Goal: Transaction & Acquisition: Book appointment/travel/reservation

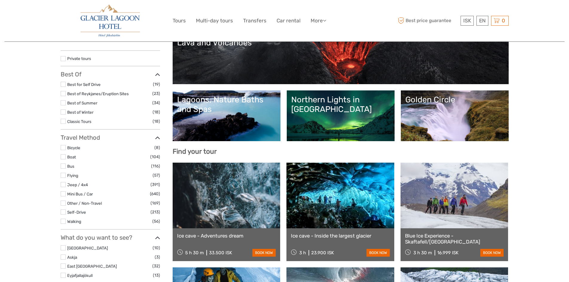
scroll to position [90, 0]
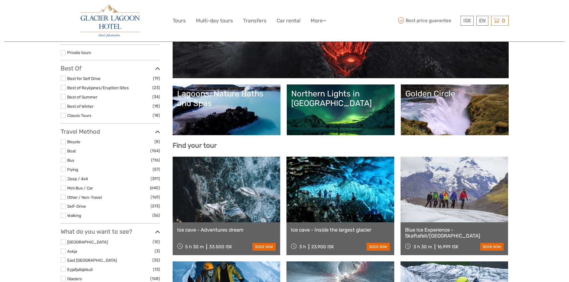
select select
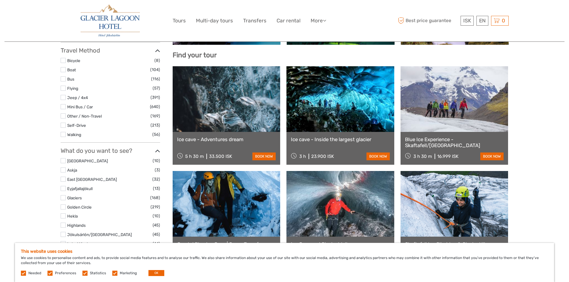
scroll to position [149, 0]
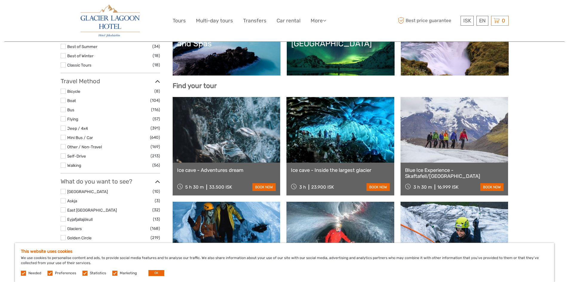
drag, startPoint x: 23, startPoint y: 273, endPoint x: 30, endPoint y: 273, distance: 6.6
click at [23, 273] on label at bounding box center [23, 273] width 5 height 5
click at [48, 275] on label at bounding box center [50, 273] width 5 height 5
click at [0, 0] on input "checkbox" at bounding box center [0, 0] width 0 height 0
click at [82, 273] on label at bounding box center [84, 273] width 5 height 5
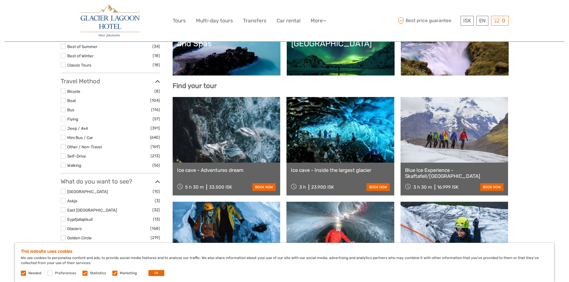
click at [0, 0] on input "checkbox" at bounding box center [0, 0] width 0 height 0
click at [51, 273] on label at bounding box center [50, 273] width 5 height 5
click at [0, 0] on input "checkbox" at bounding box center [0, 0] width 0 height 0
click at [114, 275] on label at bounding box center [114, 273] width 5 height 5
click at [0, 0] on input "checkbox" at bounding box center [0, 0] width 0 height 0
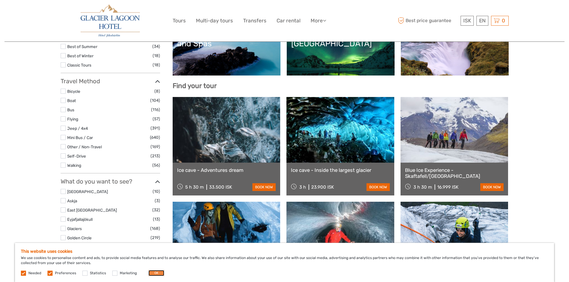
click at [150, 274] on button "OK" at bounding box center [157, 273] width 16 height 6
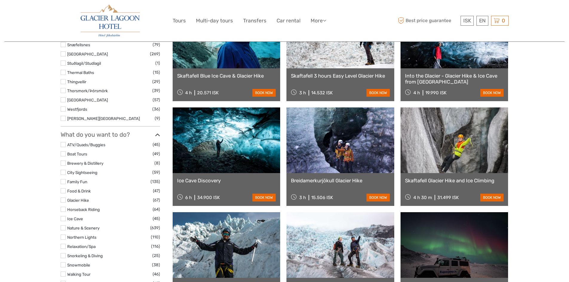
scroll to position [478, 0]
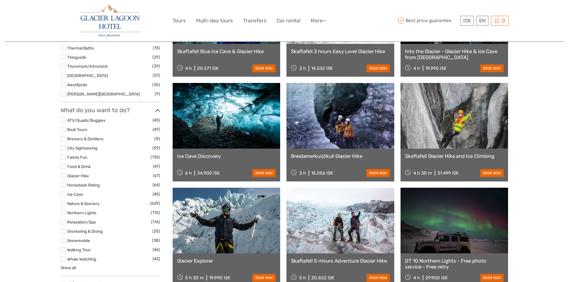
click at [62, 194] on label at bounding box center [63, 194] width 5 height 5
click at [0, 0] on input "checkbox" at bounding box center [0, 0] width 0 height 0
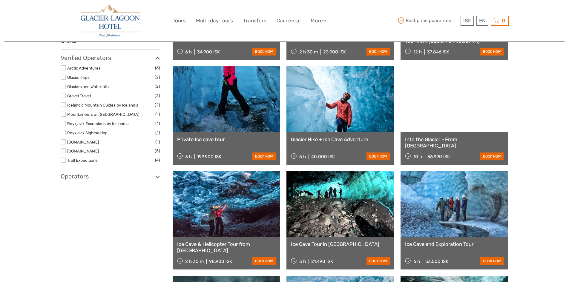
scroll to position [213, 0]
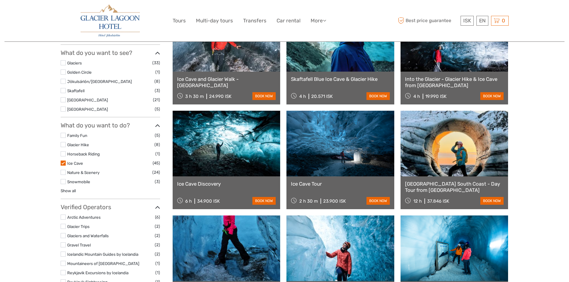
click at [337, 164] on link at bounding box center [341, 144] width 108 height 66
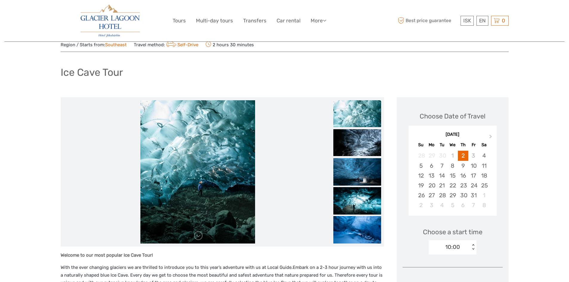
scroll to position [30, 0]
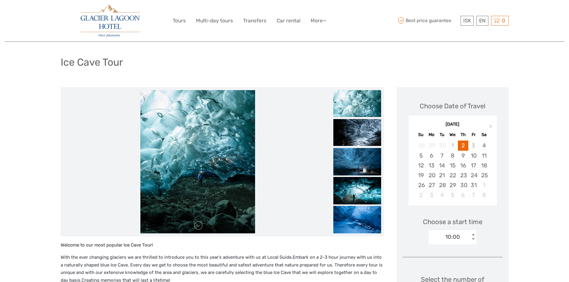
click at [201, 141] on img at bounding box center [197, 161] width 115 height 143
click at [368, 103] on img at bounding box center [358, 103] width 48 height 27
click at [360, 130] on img at bounding box center [358, 132] width 48 height 27
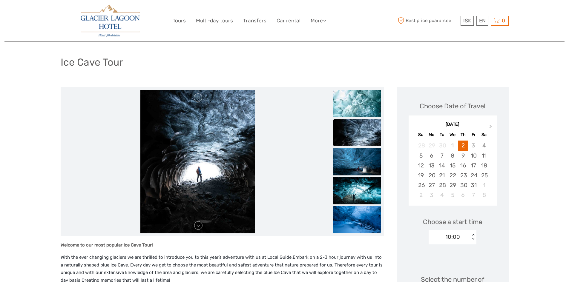
scroll to position [42, 0]
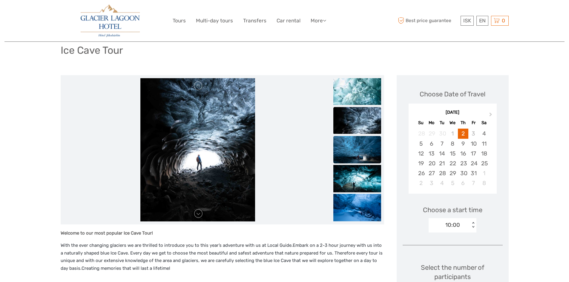
click at [360, 148] on img at bounding box center [358, 152] width 48 height 32
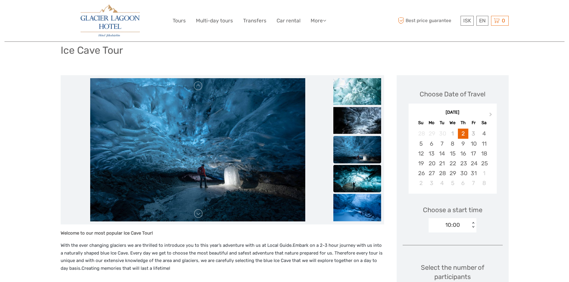
click at [358, 178] on img at bounding box center [358, 181] width 48 height 32
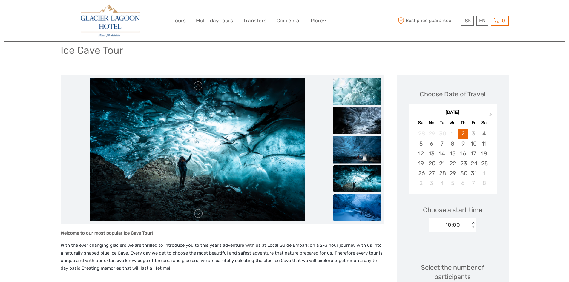
click at [351, 209] on img at bounding box center [358, 210] width 48 height 32
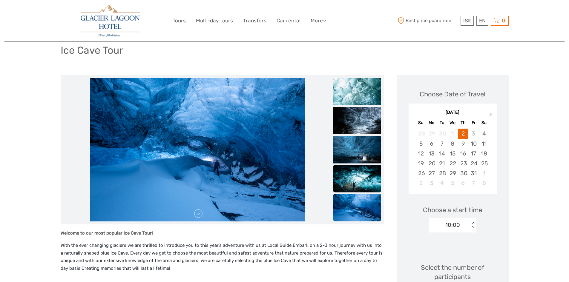
click at [357, 169] on img at bounding box center [358, 181] width 48 height 32
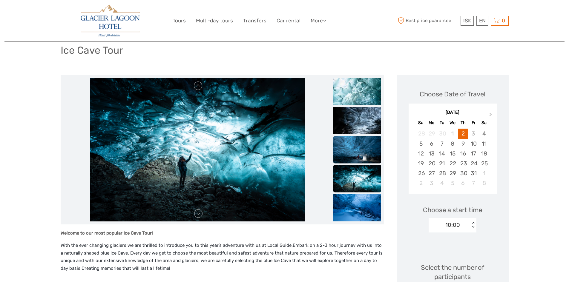
click at [359, 151] on img at bounding box center [358, 152] width 48 height 32
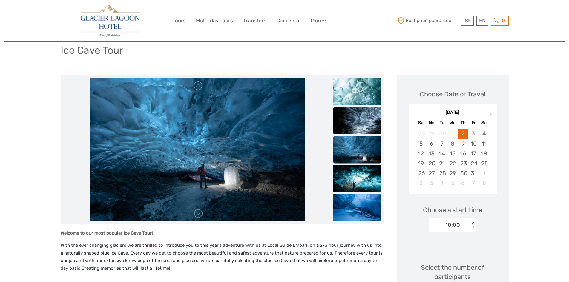
click at [355, 119] on img at bounding box center [358, 120] width 48 height 27
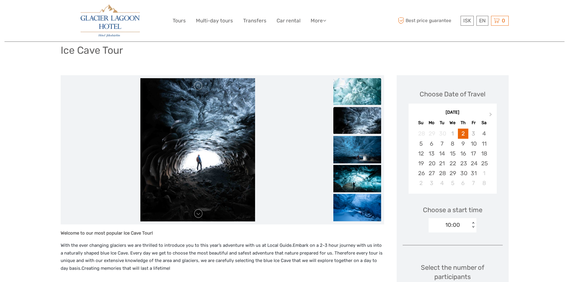
click at [356, 91] on img at bounding box center [358, 91] width 48 height 27
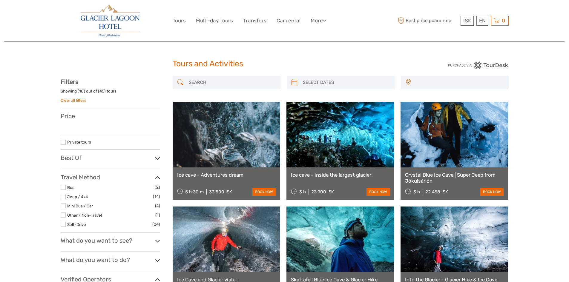
select select
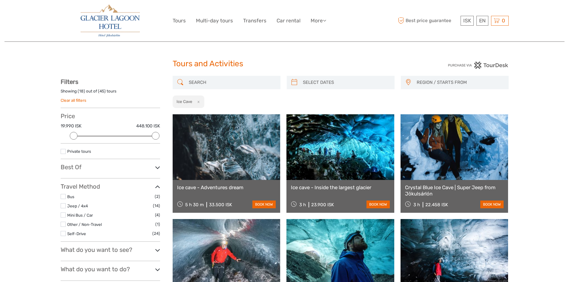
click at [337, 167] on link at bounding box center [341, 147] width 108 height 66
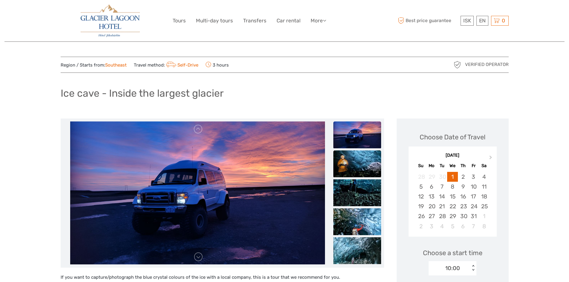
click at [359, 162] on img at bounding box center [358, 164] width 48 height 27
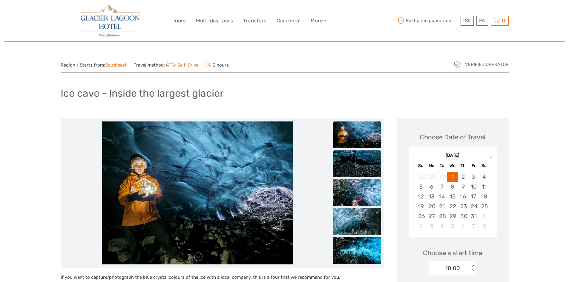
click at [357, 167] on img at bounding box center [358, 164] width 48 height 27
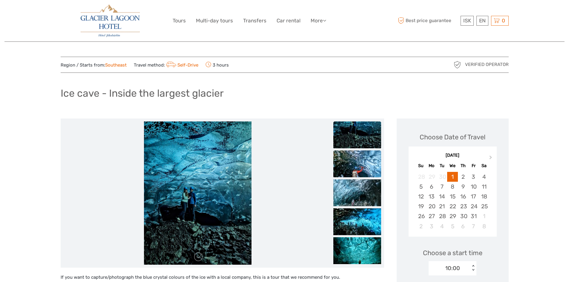
click at [354, 167] on img at bounding box center [358, 164] width 48 height 27
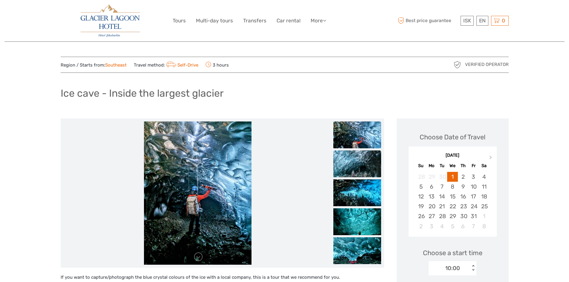
click at [354, 165] on img at bounding box center [358, 164] width 48 height 27
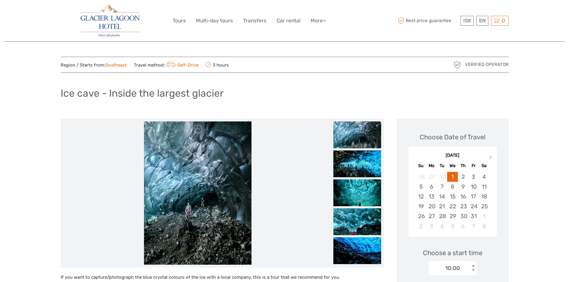
click at [354, 165] on img at bounding box center [358, 164] width 48 height 27
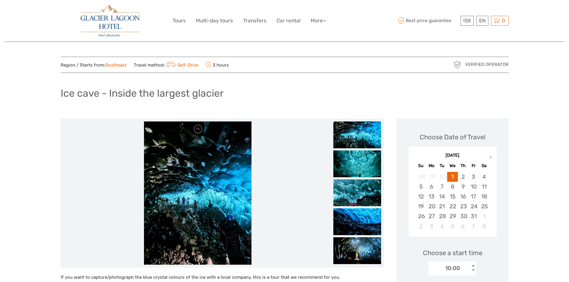
click at [354, 165] on img at bounding box center [358, 164] width 48 height 27
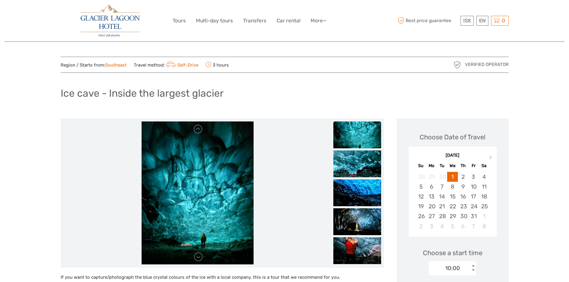
click at [354, 165] on img at bounding box center [358, 164] width 48 height 27
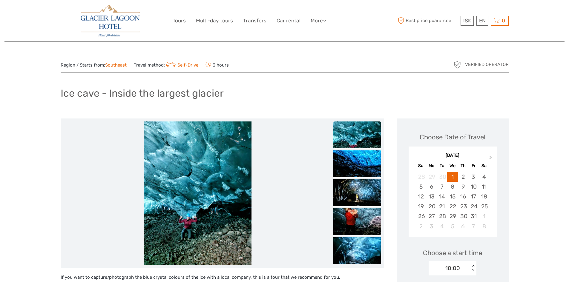
click at [354, 165] on img at bounding box center [358, 164] width 48 height 27
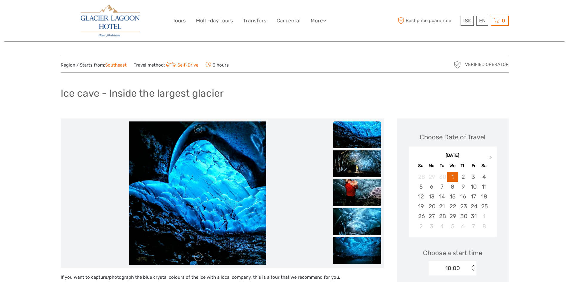
click at [354, 165] on img at bounding box center [358, 164] width 48 height 27
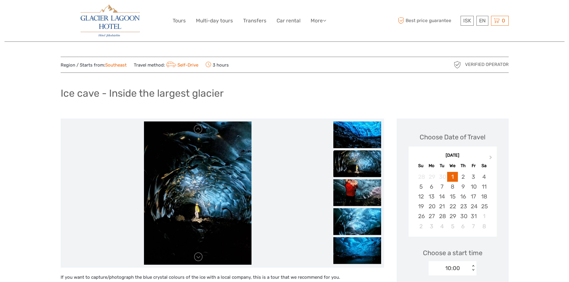
click at [354, 165] on img at bounding box center [358, 163] width 48 height 27
click at [357, 189] on img at bounding box center [358, 192] width 48 height 27
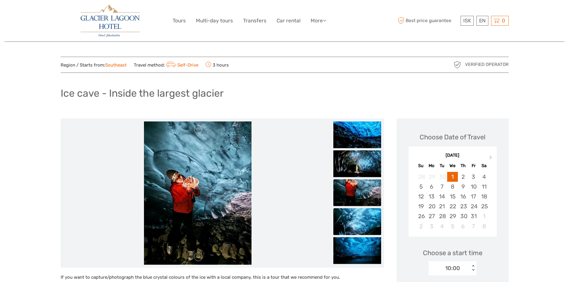
click at [357, 218] on img at bounding box center [358, 221] width 48 height 27
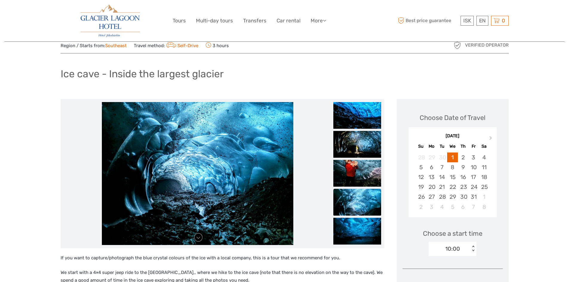
scroll to position [30, 0]
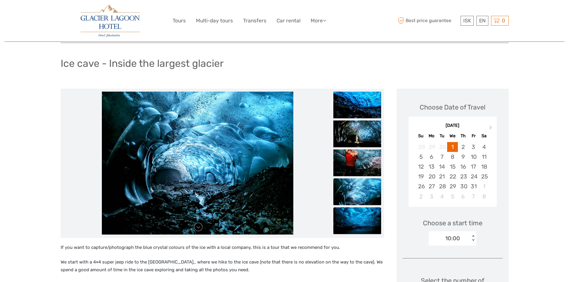
click at [363, 215] on img at bounding box center [358, 220] width 48 height 27
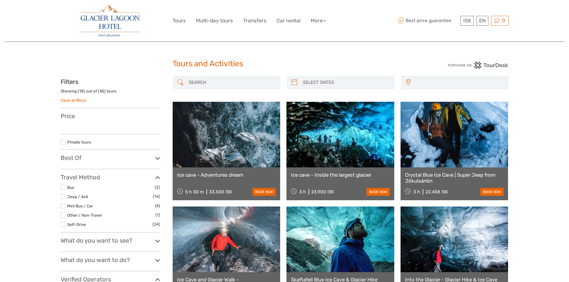
select select
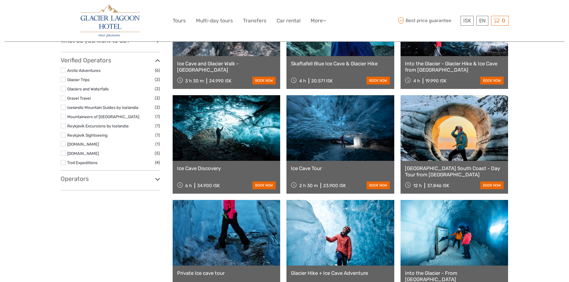
scroll to position [239, 0]
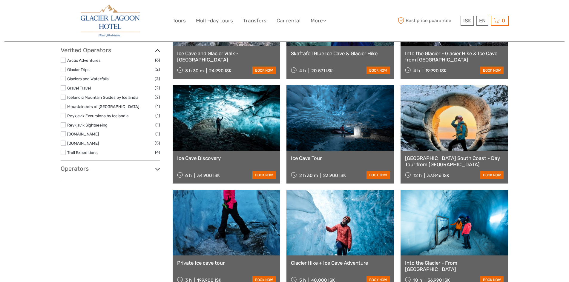
click at [331, 156] on link "Ice Cave Tour" at bounding box center [340, 158] width 99 height 6
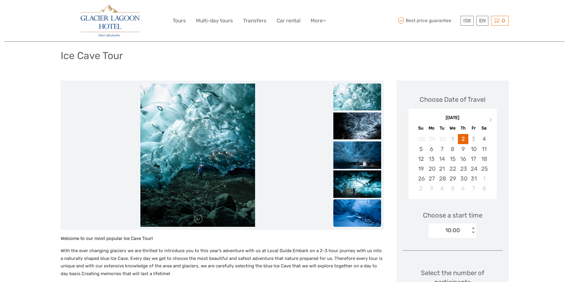
scroll to position [30, 0]
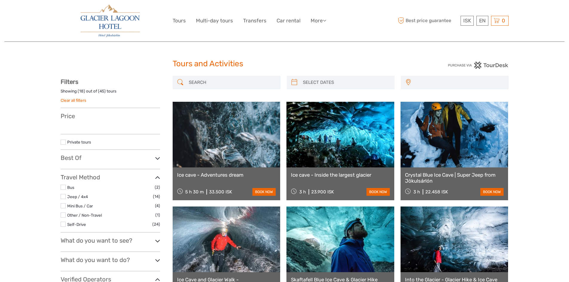
select select
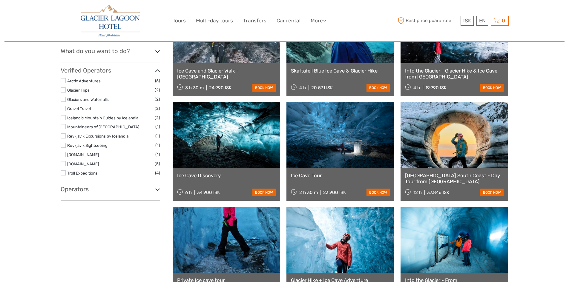
scroll to position [209, 0]
select select
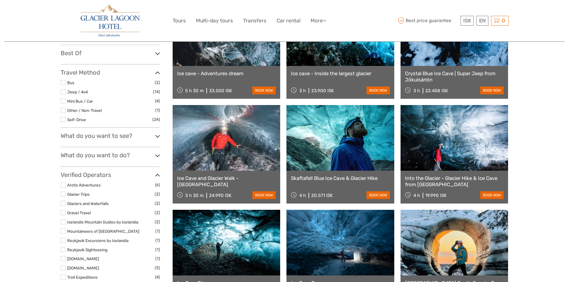
scroll to position [149, 0]
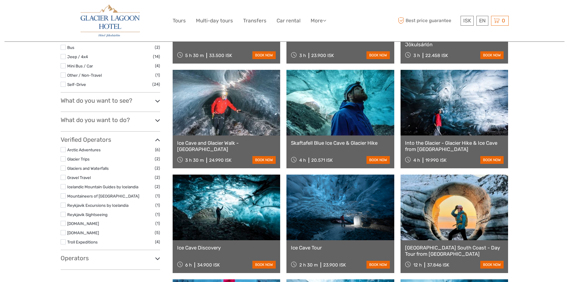
click at [158, 123] on icon at bounding box center [157, 121] width 5 height 8
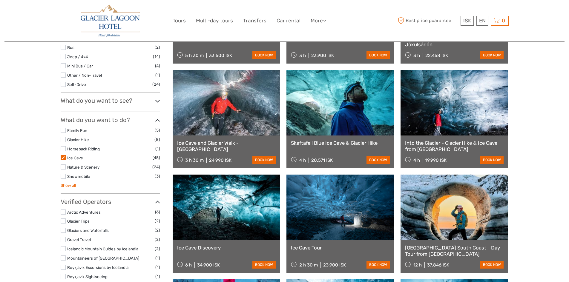
click at [68, 187] on link "Show all" at bounding box center [68, 185] width 15 height 5
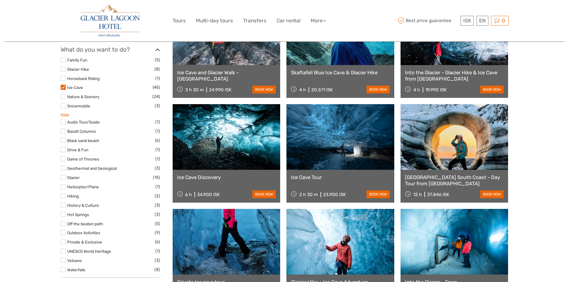
scroll to position [239, 0]
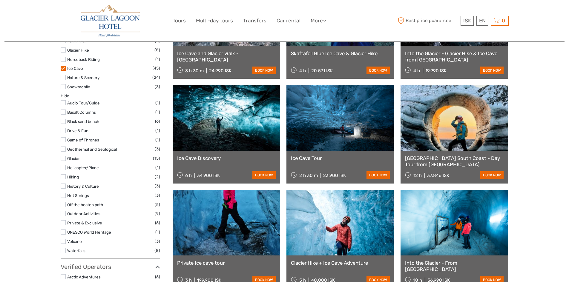
click at [63, 250] on label at bounding box center [63, 250] width 5 height 5
click at [0, 0] on input "checkbox" at bounding box center [0, 0] width 0 height 0
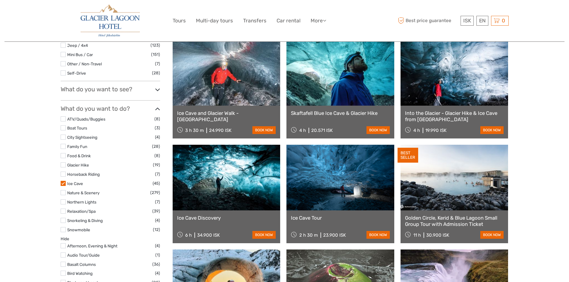
scroll to position [209, 0]
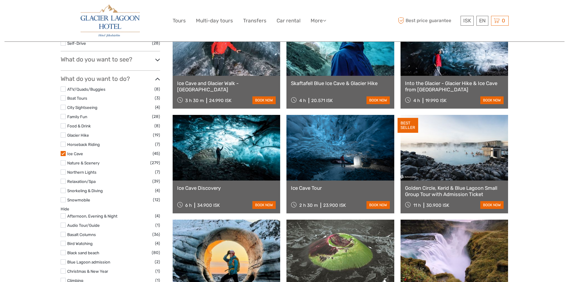
click at [62, 98] on label at bounding box center [63, 98] width 5 height 5
click at [0, 0] on input "checkbox" at bounding box center [0, 0] width 0 height 0
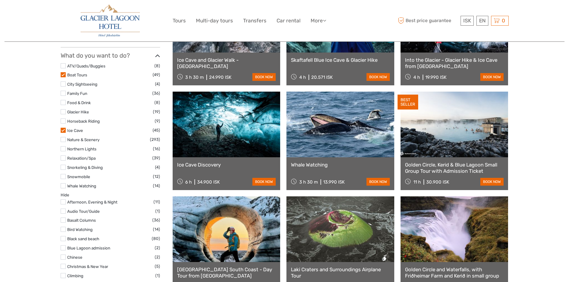
scroll to position [273, 0]
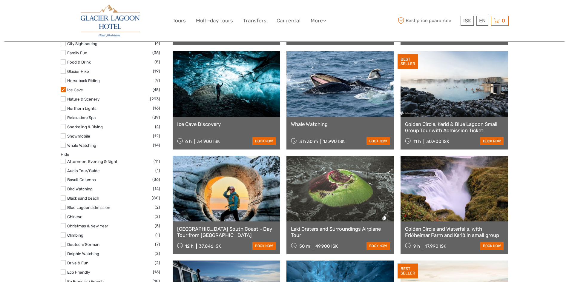
click at [64, 108] on label at bounding box center [63, 108] width 5 height 5
click at [0, 0] on input "checkbox" at bounding box center [0, 0] width 0 height 0
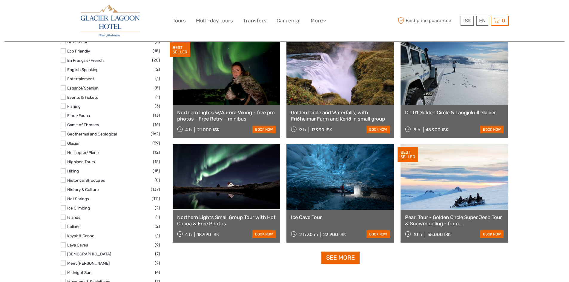
scroll to position [512, 0]
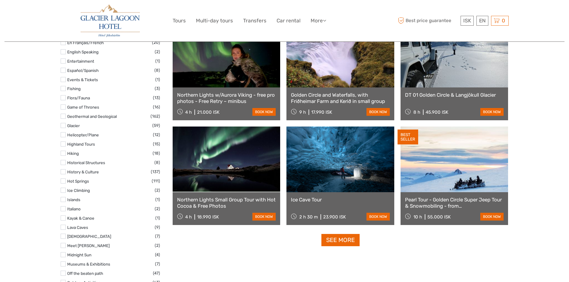
click at [229, 184] on link at bounding box center [227, 160] width 108 height 66
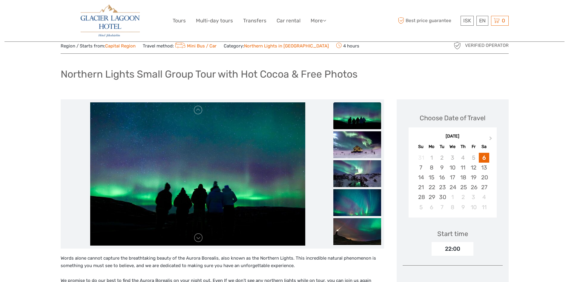
scroll to position [30, 0]
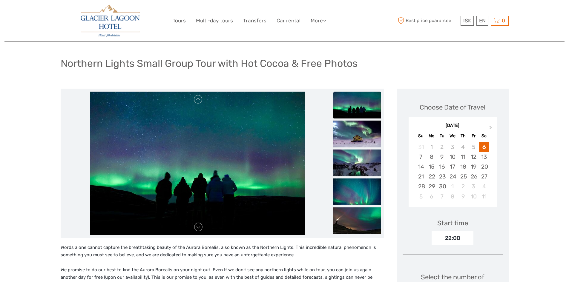
click at [349, 104] on img at bounding box center [358, 105] width 48 height 27
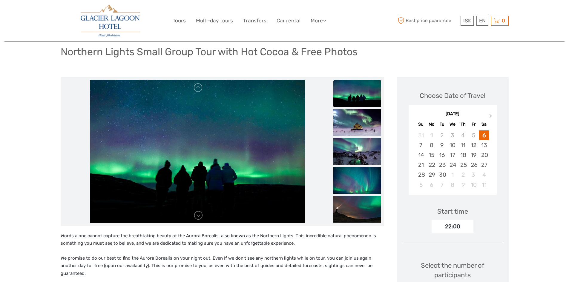
scroll to position [42, 0]
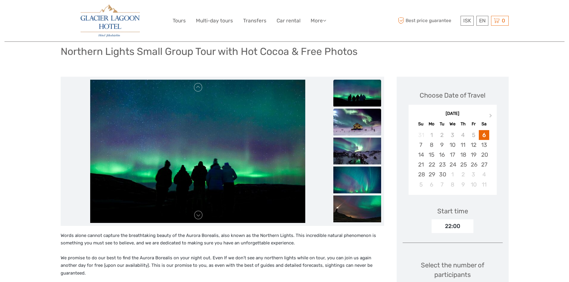
click at [355, 119] on img at bounding box center [358, 122] width 48 height 27
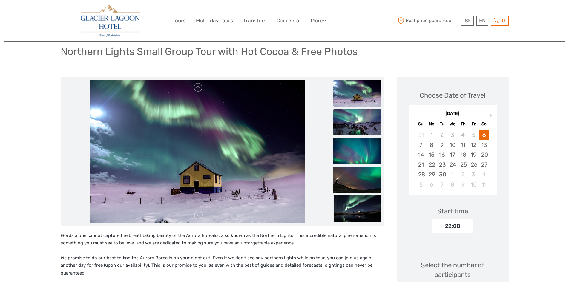
click at [356, 120] on img at bounding box center [358, 122] width 48 height 27
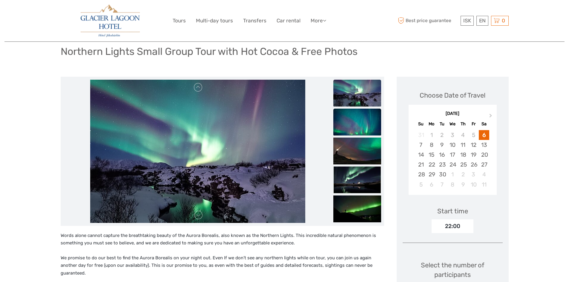
click at [356, 121] on img at bounding box center [358, 122] width 48 height 27
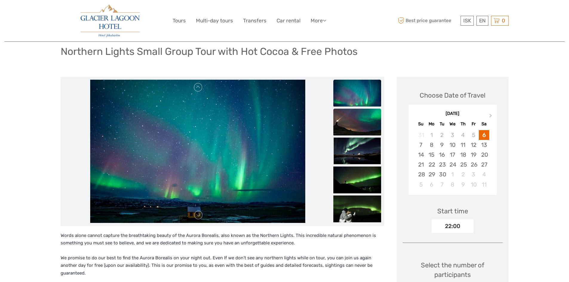
click at [357, 125] on img at bounding box center [358, 122] width 48 height 27
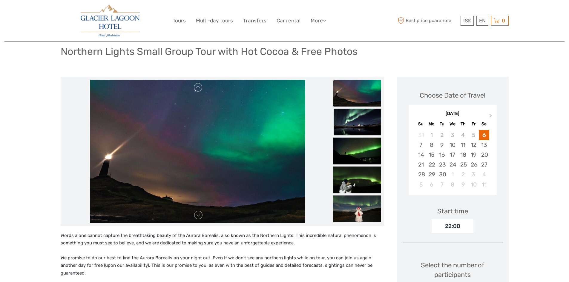
click at [357, 125] on img at bounding box center [358, 122] width 48 height 27
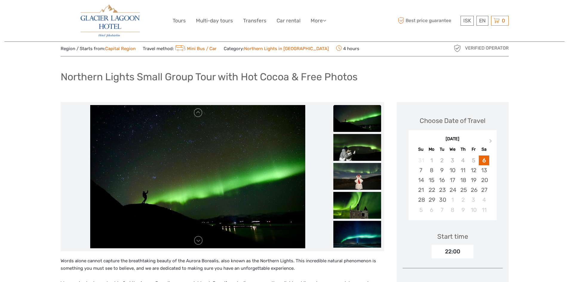
scroll to position [30, 0]
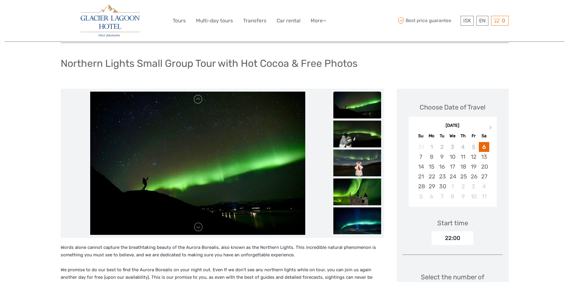
click at [321, 76] on div "Northern Lights Small Group Tour with Hot Cocoa & Free Photos" at bounding box center [285, 66] width 448 height 22
click at [346, 100] on img at bounding box center [358, 105] width 48 height 27
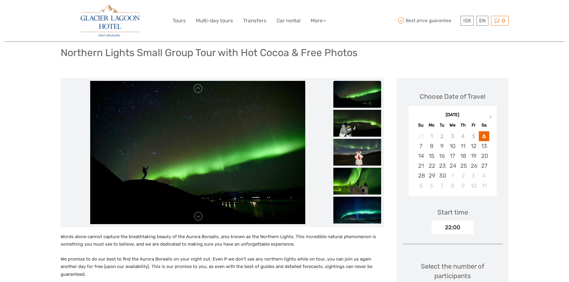
scroll to position [42, 0]
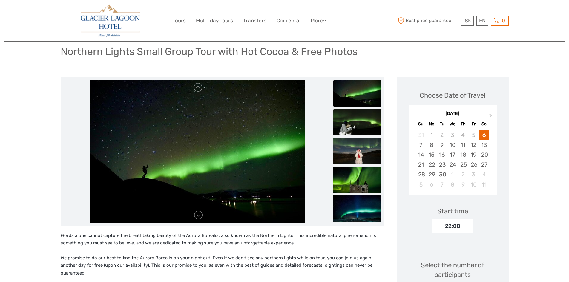
click at [358, 122] on img at bounding box center [358, 122] width 48 height 27
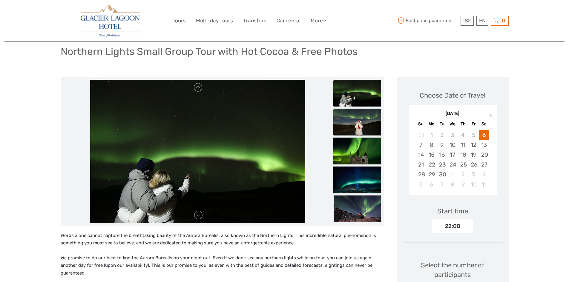
click at [358, 122] on img at bounding box center [358, 122] width 48 height 27
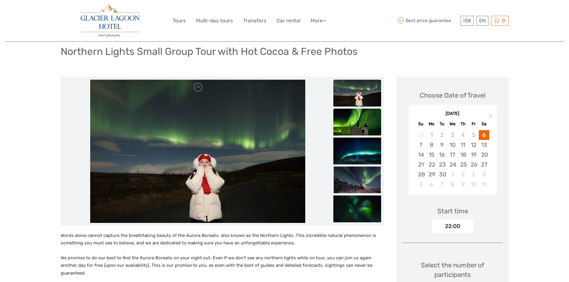
click at [359, 123] on img at bounding box center [358, 122] width 48 height 27
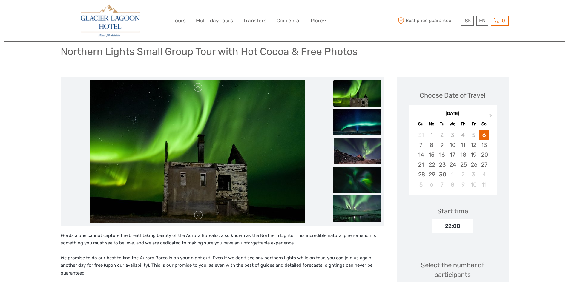
click at [359, 123] on img at bounding box center [358, 122] width 48 height 27
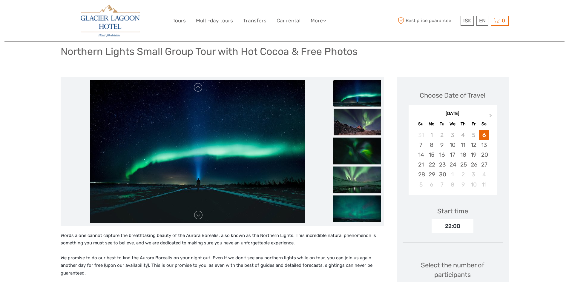
click at [359, 123] on img at bounding box center [358, 122] width 48 height 27
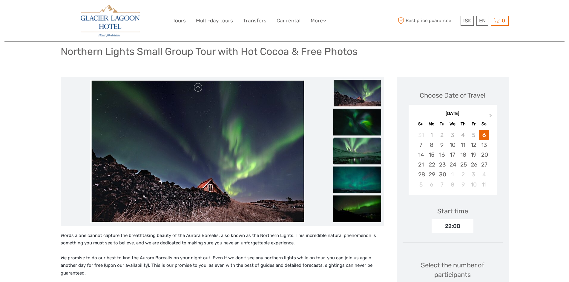
click at [361, 145] on img at bounding box center [358, 151] width 48 height 27
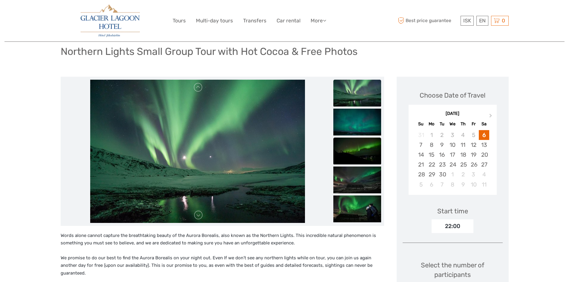
click at [360, 146] on img at bounding box center [358, 151] width 48 height 27
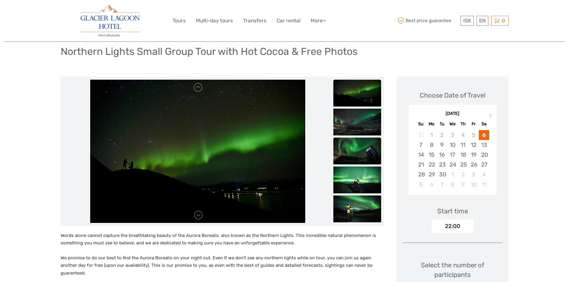
click at [360, 145] on img at bounding box center [358, 151] width 48 height 27
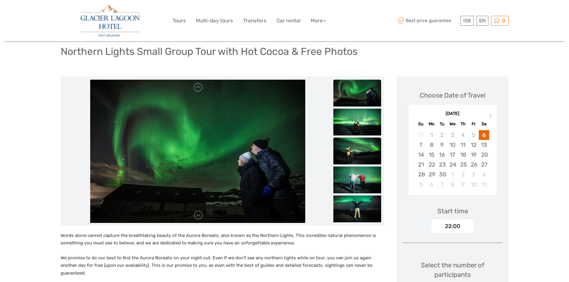
click at [360, 149] on img at bounding box center [358, 151] width 48 height 27
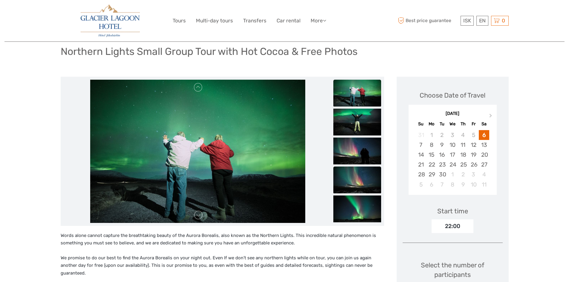
click at [354, 178] on img at bounding box center [358, 180] width 48 height 27
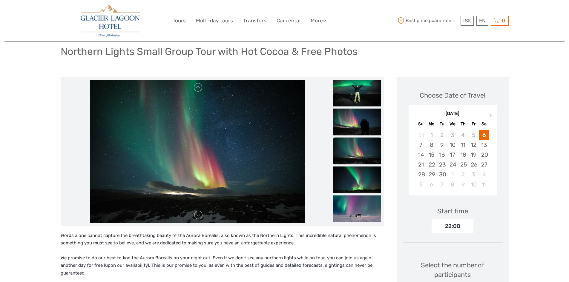
click at [354, 178] on img at bounding box center [358, 179] width 48 height 27
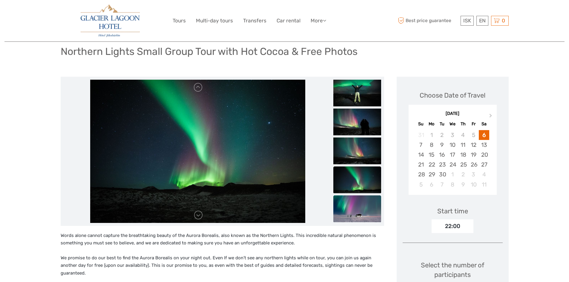
click at [358, 207] on img at bounding box center [358, 208] width 48 height 27
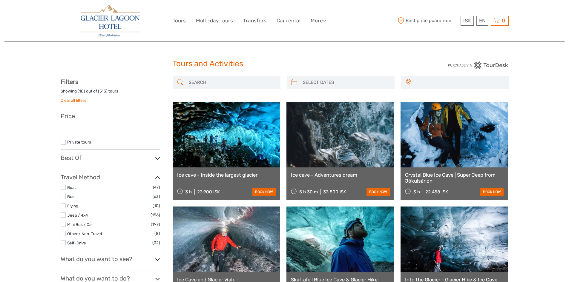
select select
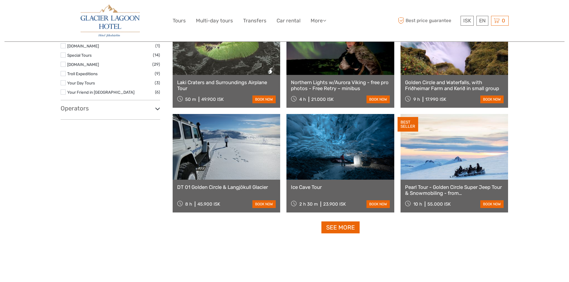
select select
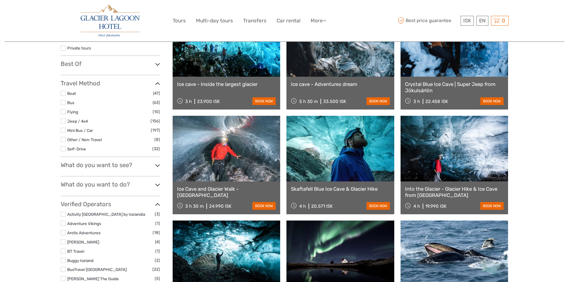
scroll to position [149, 0]
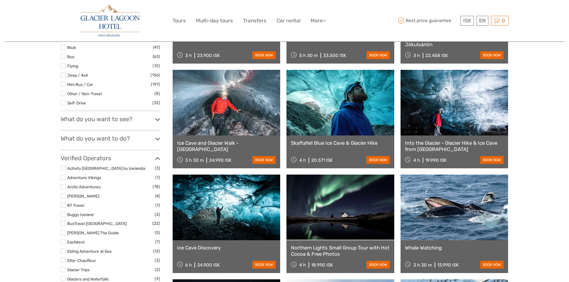
click at [94, 119] on h3 "What do you want to see?" at bounding box center [111, 119] width 100 height 7
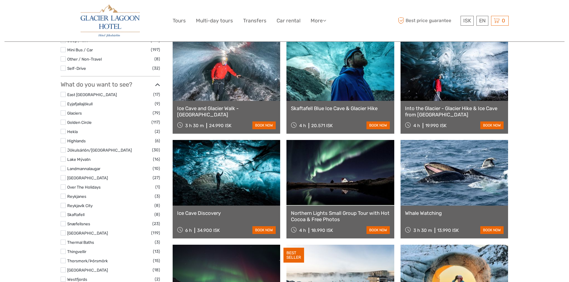
scroll to position [120, 0]
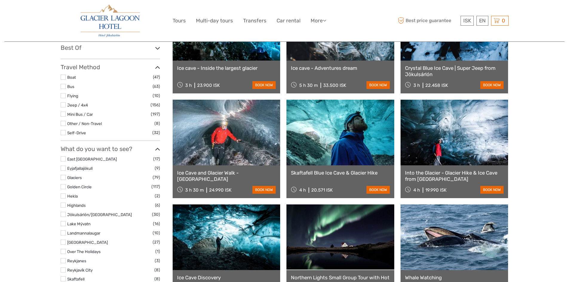
click at [92, 148] on h3 "What do you want to see?" at bounding box center [111, 149] width 100 height 7
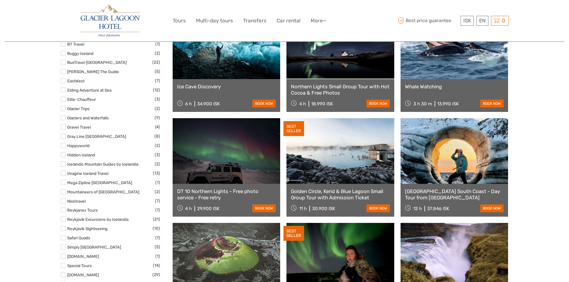
scroll to position [418, 0]
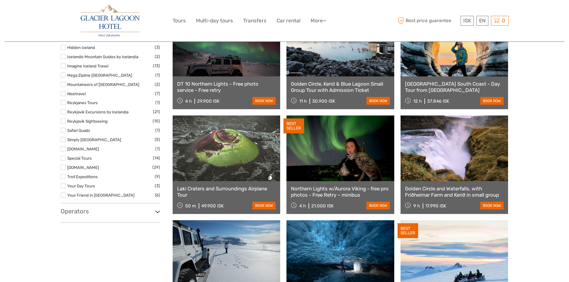
click at [79, 215] on h3 "Operators" at bounding box center [111, 211] width 100 height 7
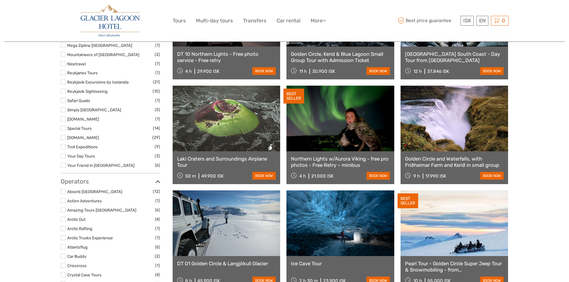
scroll to position [508, 0]
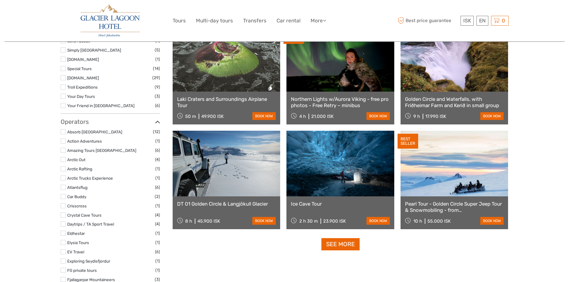
drag, startPoint x: 81, startPoint y: 123, endPoint x: 65, endPoint y: 129, distance: 16.5
click at [81, 123] on h3 "Operators" at bounding box center [111, 121] width 100 height 7
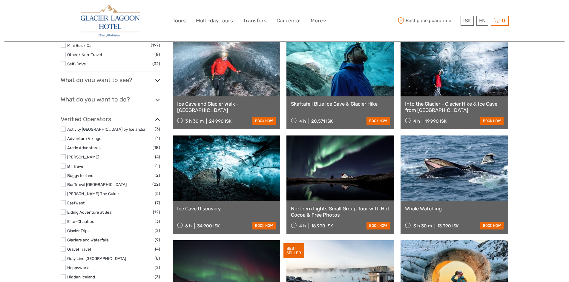
scroll to position [149, 0]
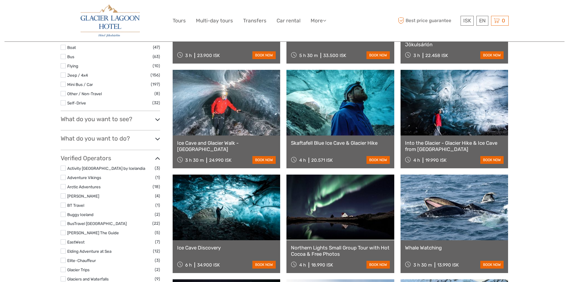
click at [97, 121] on h3 "What do you want to see?" at bounding box center [111, 119] width 100 height 7
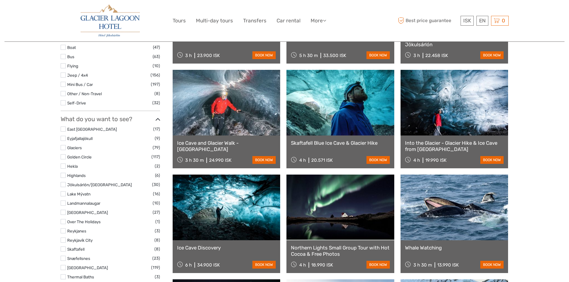
click at [96, 121] on h3 "What do you want to see?" at bounding box center [111, 119] width 100 height 7
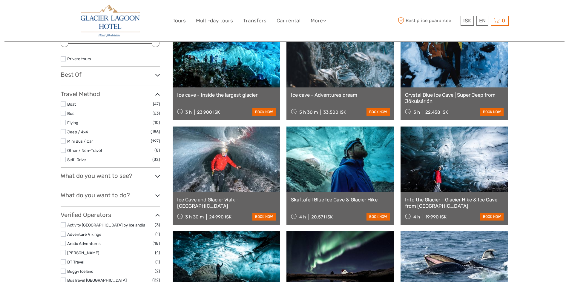
scroll to position [60, 0]
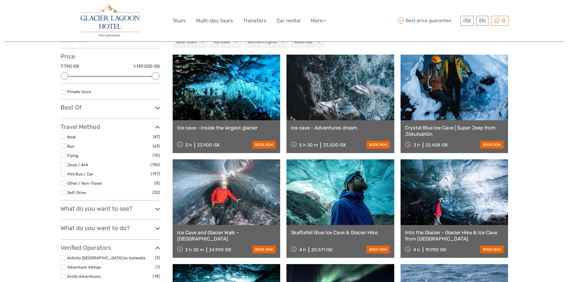
click at [154, 107] on h3 "Best Of" at bounding box center [111, 107] width 100 height 7
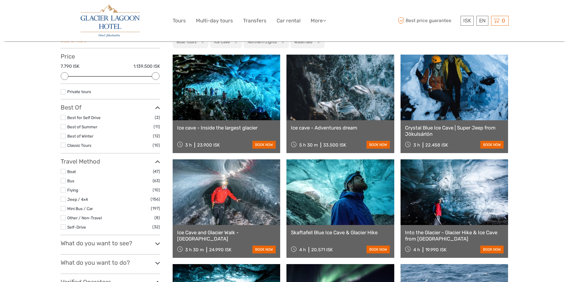
click at [152, 108] on h3 "Best Of" at bounding box center [111, 107] width 100 height 7
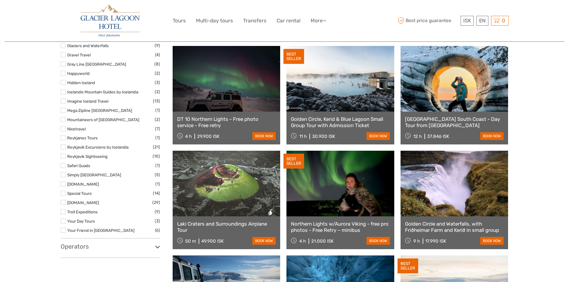
scroll to position [448, 0]
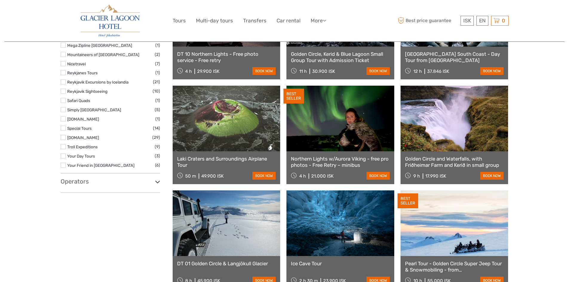
click at [85, 181] on h3 "Operators" at bounding box center [111, 181] width 100 height 7
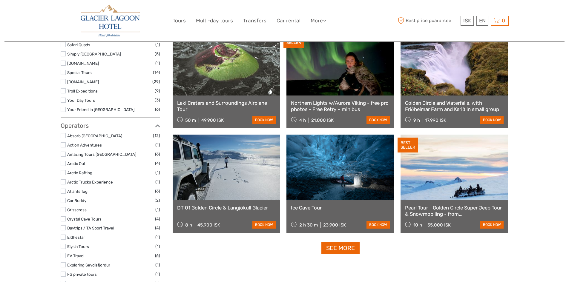
scroll to position [389, 0]
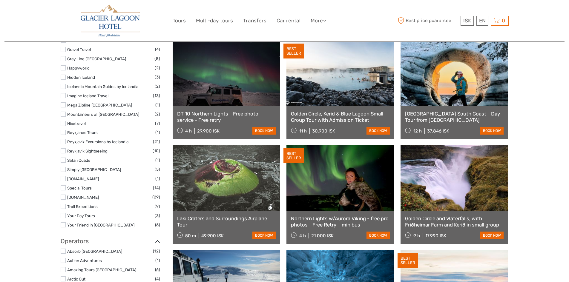
click at [85, 241] on h3 "Operators" at bounding box center [111, 241] width 100 height 7
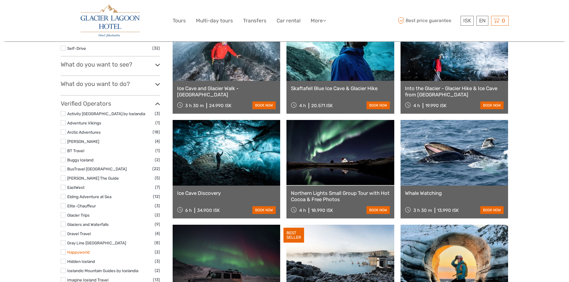
scroll to position [120, 0]
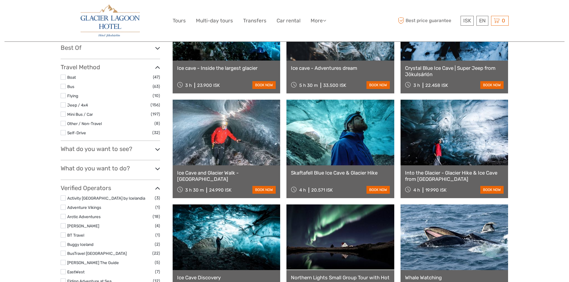
click at [89, 169] on h3 "What do you want to do?" at bounding box center [111, 168] width 100 height 7
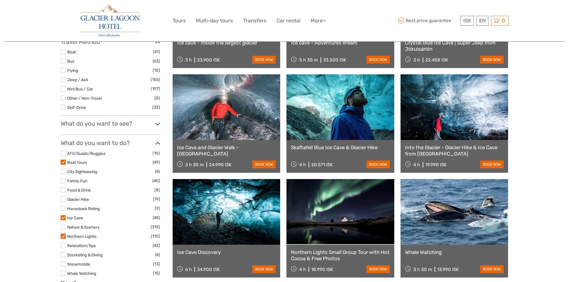
scroll to position [179, 0]
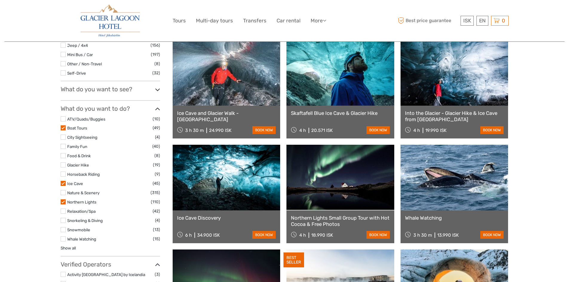
click at [63, 221] on label at bounding box center [63, 220] width 5 height 5
click at [0, 0] on input "checkbox" at bounding box center [0, 0] width 0 height 0
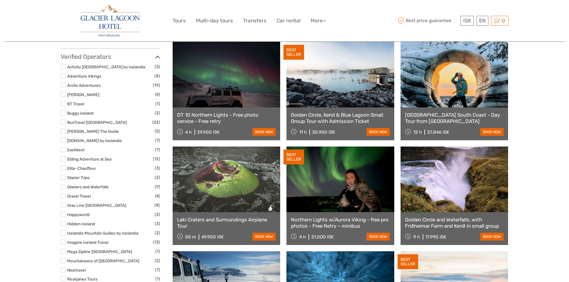
scroll to position [209, 0]
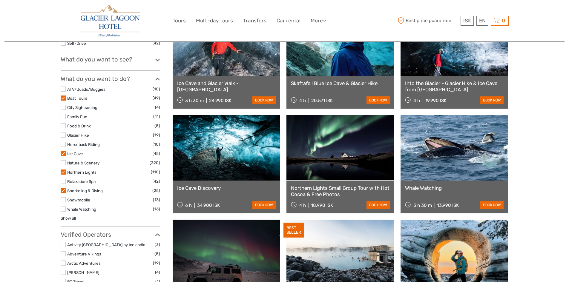
click at [63, 192] on label at bounding box center [63, 190] width 5 height 5
click at [0, 0] on input "checkbox" at bounding box center [0, 0] width 0 height 0
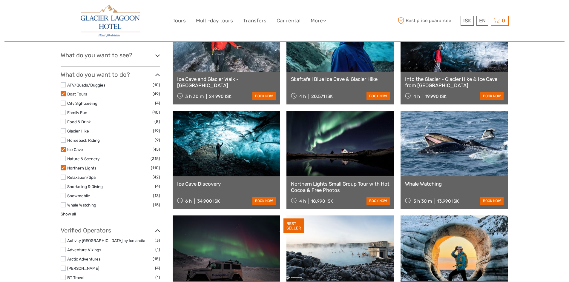
click at [63, 196] on label at bounding box center [63, 195] width 5 height 5
click at [0, 0] on input "checkbox" at bounding box center [0, 0] width 0 height 0
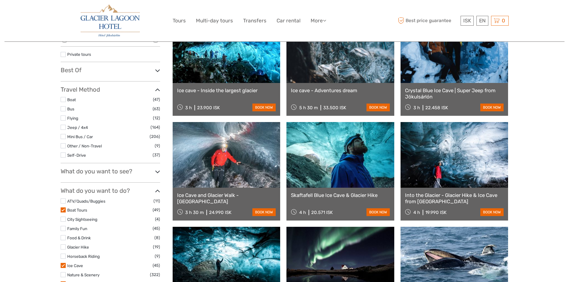
scroll to position [149, 0]
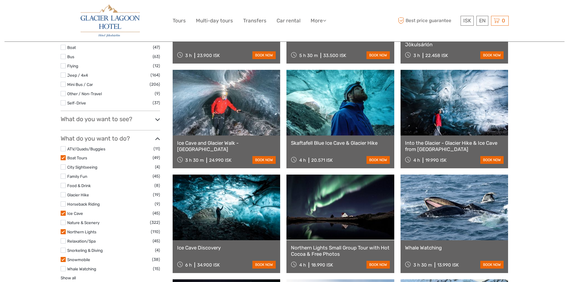
click at [344, 229] on link at bounding box center [341, 208] width 108 height 66
